Goal: Information Seeking & Learning: Learn about a topic

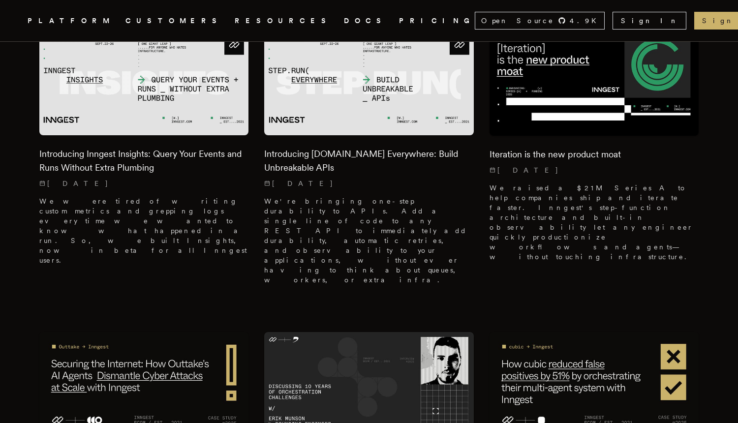
scroll to position [402, 0]
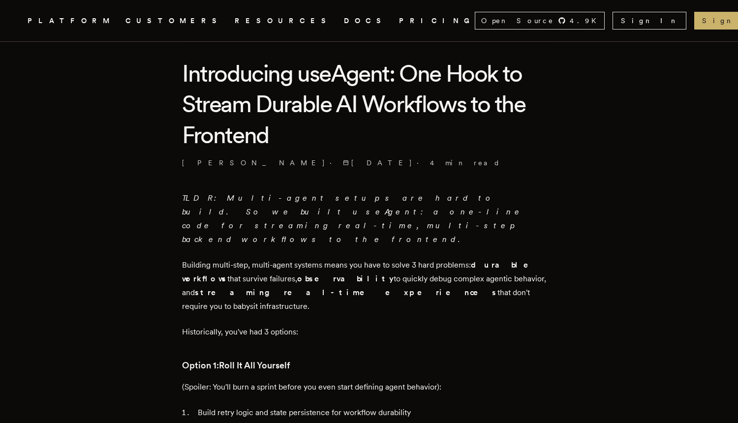
scroll to position [269, 0]
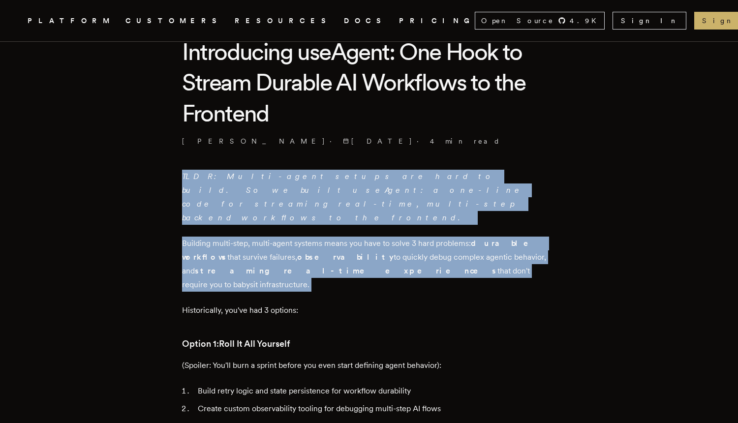
drag, startPoint x: 145, startPoint y: 183, endPoint x: 148, endPoint y: 271, distance: 88.6
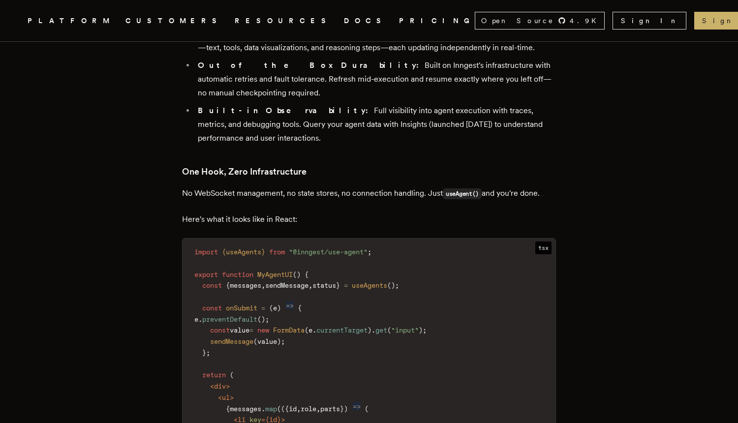
scroll to position [1215, 0]
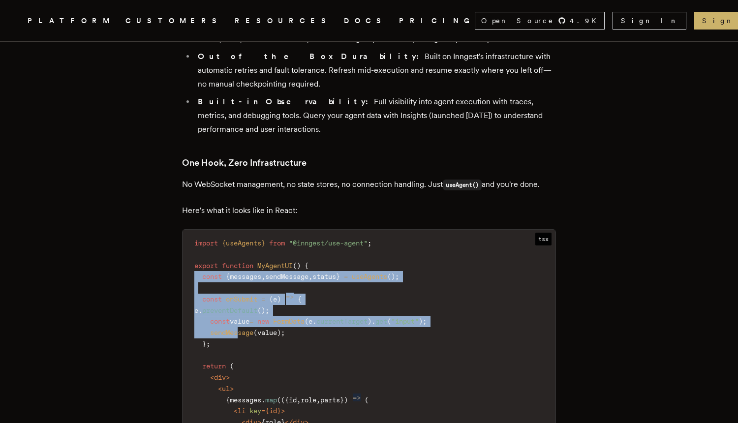
drag, startPoint x: 197, startPoint y: 206, endPoint x: 242, endPoint y: 261, distance: 71.3
click at [242, 261] on code "import { useAgents } from "@inngest/use-agent" ; export function MyAgentUI ( ) …" at bounding box center [368, 411] width 373 height 351
click at [242, 329] on span "sendMessage" at bounding box center [231, 333] width 43 height 8
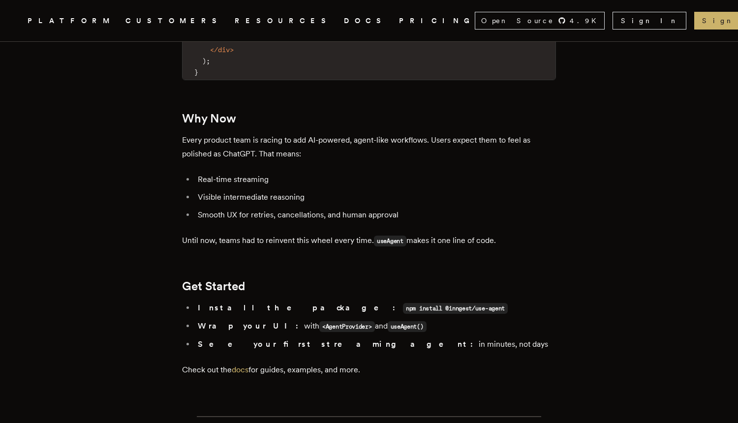
scroll to position [1728, 0]
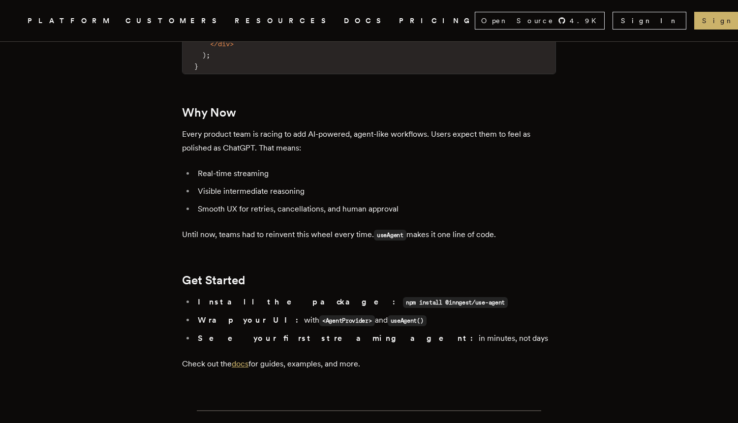
click at [246, 359] on link "docs" at bounding box center [240, 363] width 17 height 9
